Goal: Entertainment & Leisure: Consume media (video, audio)

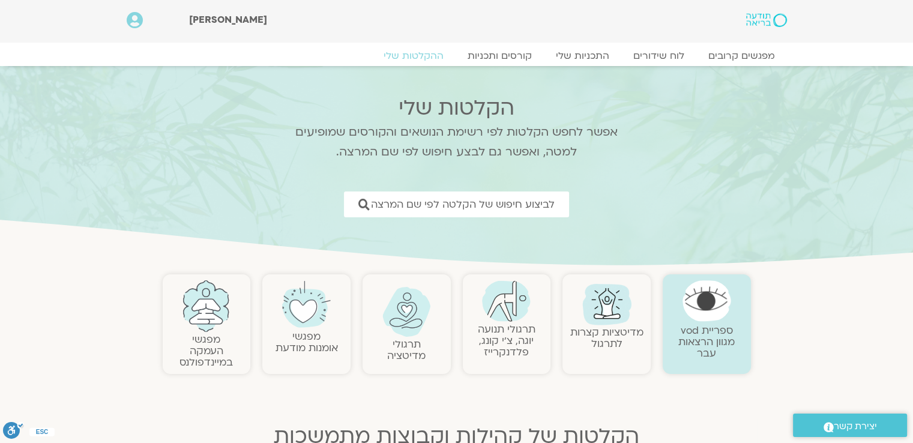
click at [521, 307] on img at bounding box center [506, 300] width 49 height 41
click at [507, 325] on link "תרגולי תנועה יוגה, צ׳י קונג, פלדנקרייז" at bounding box center [507, 340] width 58 height 37
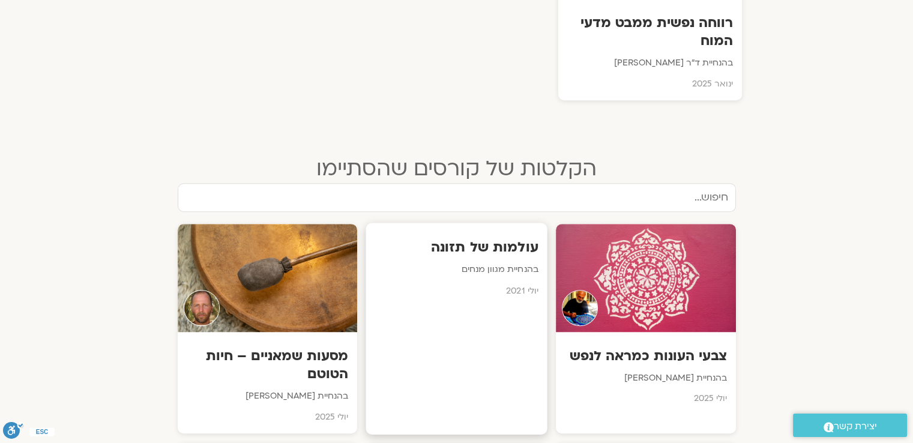
scroll to position [960, 0]
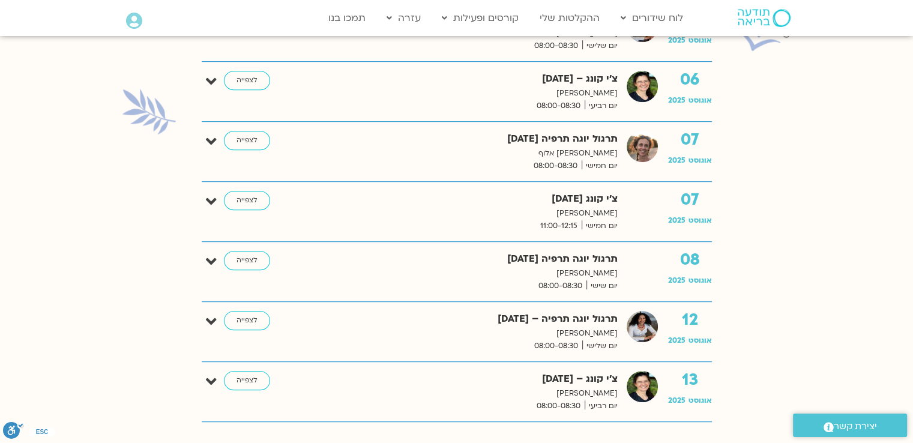
scroll to position [600, 0]
click at [248, 382] on link "לצפייה" at bounding box center [247, 380] width 46 height 19
